Goal: Task Accomplishment & Management: Complete application form

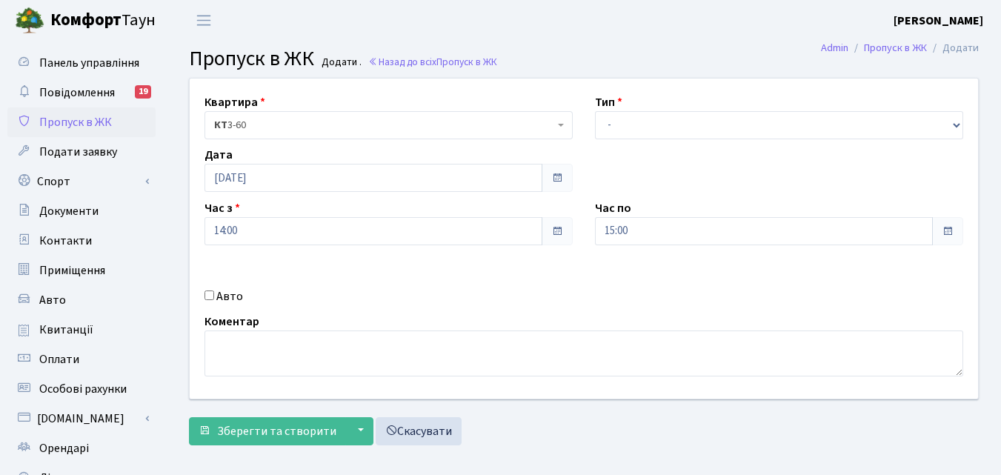
click at [663, 119] on select "- Доставка Таксі Гості Сервіс" at bounding box center [779, 125] width 368 height 28
select select "1"
click at [595, 111] on select "- Доставка Таксі Гості Сервіс" at bounding box center [779, 125] width 368 height 28
type input "[DATE]"
type input "19:30"
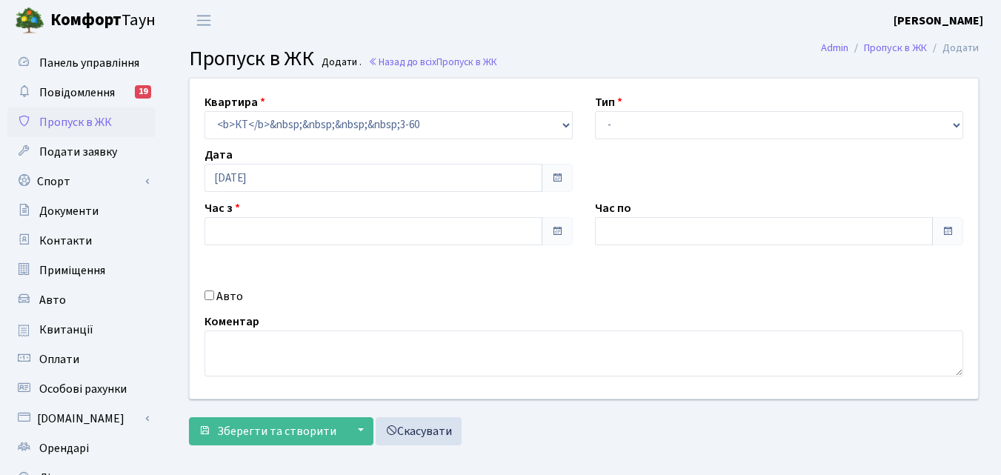
type input "20:30"
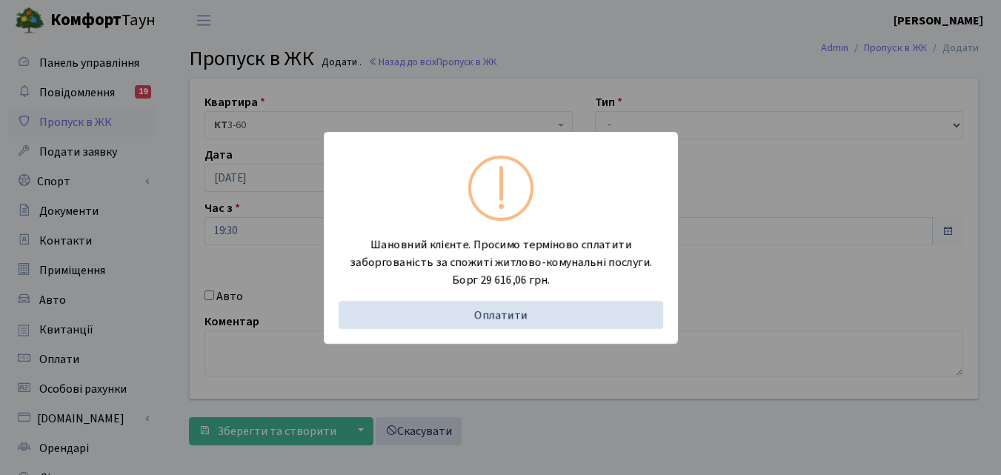
click at [166, 281] on div "Шановний клієнте. Просимо терміново сплатити заборгованість за спожиті житлово-…" at bounding box center [500, 237] width 1001 height 475
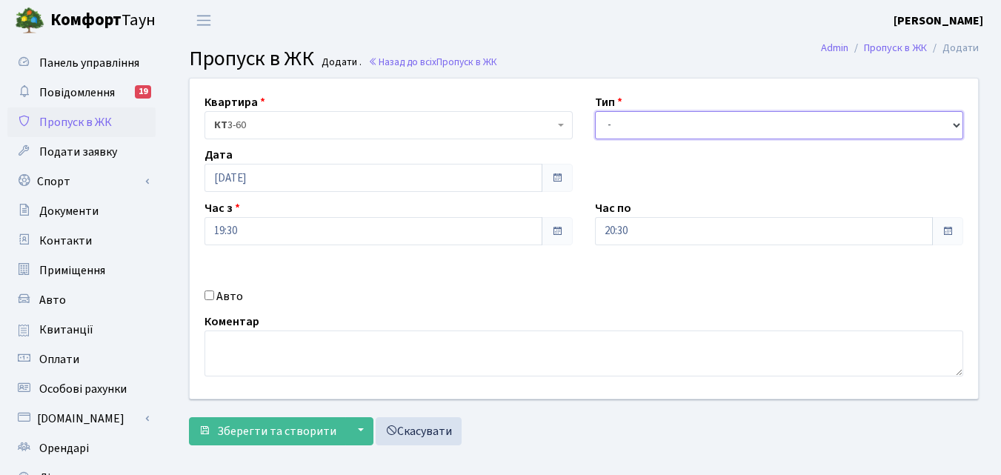
click at [653, 125] on select "- Доставка Таксі Гості Сервіс" at bounding box center [779, 125] width 368 height 28
select select "1"
click at [595, 111] on select "- Доставка Таксі Гості Сервіс" at bounding box center [779, 125] width 368 height 28
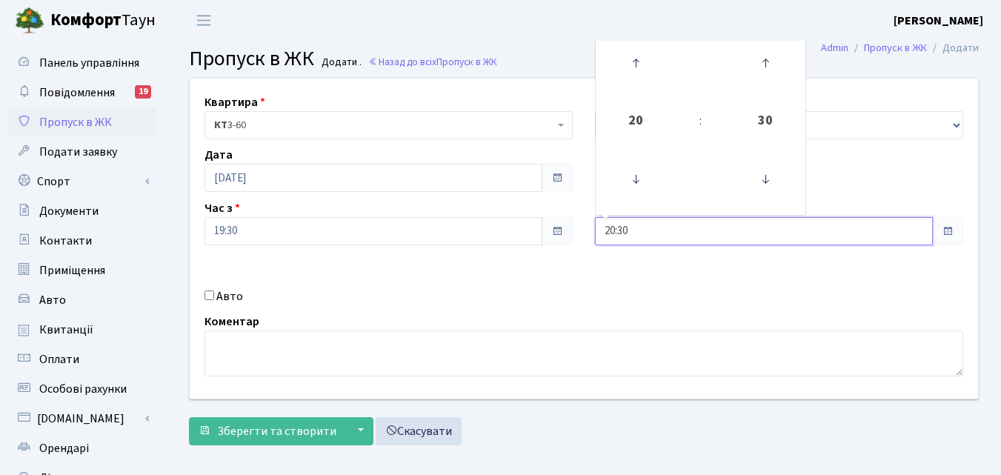
click at [651, 229] on input "20:30" at bounding box center [764, 231] width 338 height 28
click at [625, 56] on icon at bounding box center [636, 63] width 40 height 40
type input "21:30"
click at [308, 428] on span "Зберегти та створити" at bounding box center [276, 431] width 119 height 16
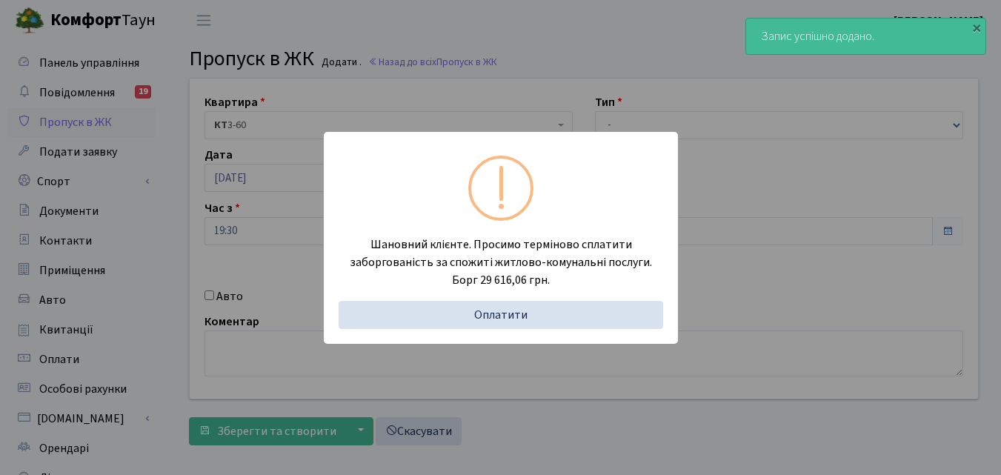
click at [159, 241] on div "Шановний клієнте. Просимо терміново сплатити заборгованість за спожиті житлово-…" at bounding box center [500, 237] width 1001 height 475
